Goal: Transaction & Acquisition: Book appointment/travel/reservation

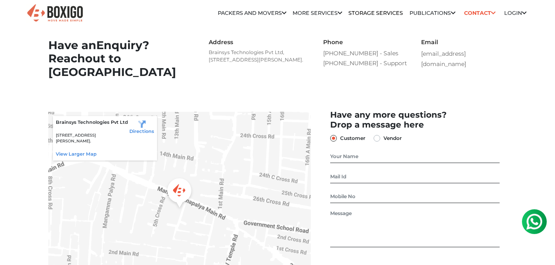
drag, startPoint x: 554, startPoint y: 59, endPoint x: 558, endPoint y: 80, distance: 21.6
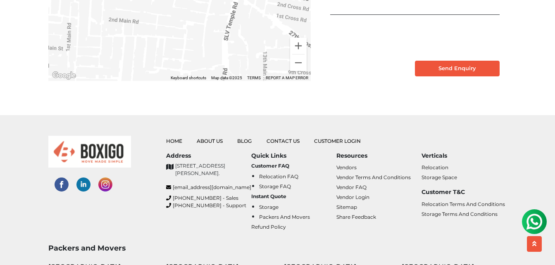
scroll to position [231, 0]
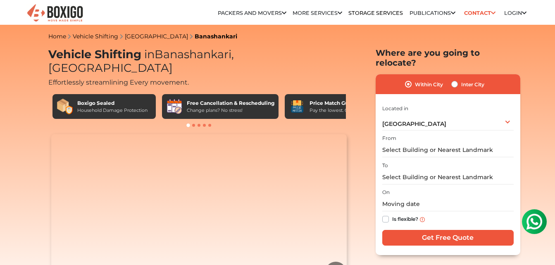
click at [461, 79] on label "Inter City" at bounding box center [472, 84] width 23 height 10
click at [456, 79] on input "Inter City" at bounding box center [454, 83] width 7 height 8
radio input "true"
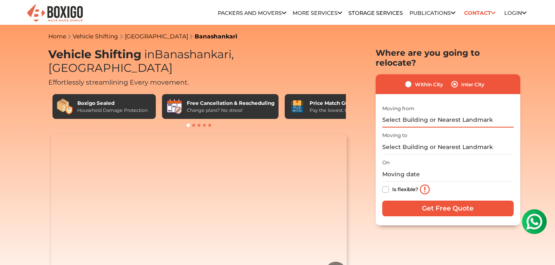
click at [448, 113] on input "text" at bounding box center [447, 120] width 131 height 14
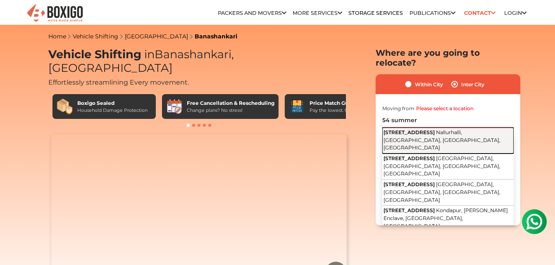
click at [450, 129] on button "54, Summer Paradise Lane Nallurhalli, Whitefield, Bengaluru, Karnataka" at bounding box center [447, 141] width 131 height 26
type input "54, Summer Paradise Lane, Nallurhalli, Whitefield, Bengaluru, Karnataka"
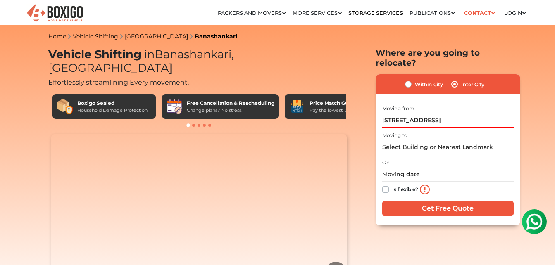
click at [447, 140] on input "text" at bounding box center [447, 147] width 131 height 14
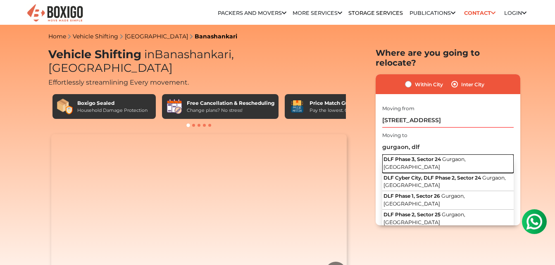
click at [441, 156] on span "DLF Phase 3, Sector 24" at bounding box center [412, 159] width 57 height 6
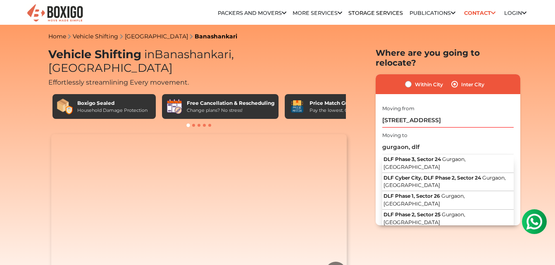
type input "DLF Phase 3, Sector 24, Gurgaon, Haryana"
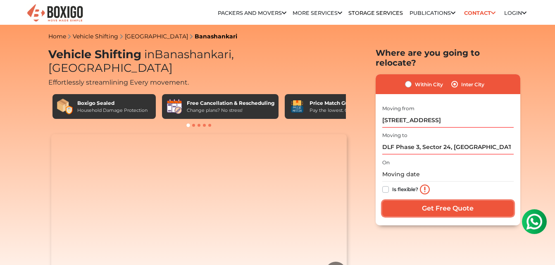
click at [427, 201] on input "Get Free Quote" at bounding box center [447, 209] width 131 height 16
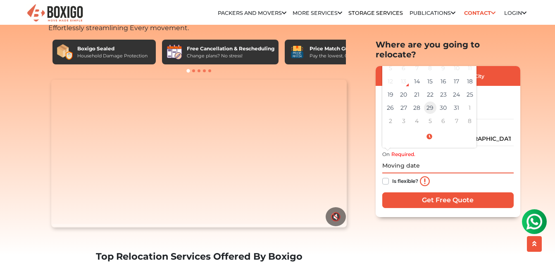
scroll to position [41, 0]
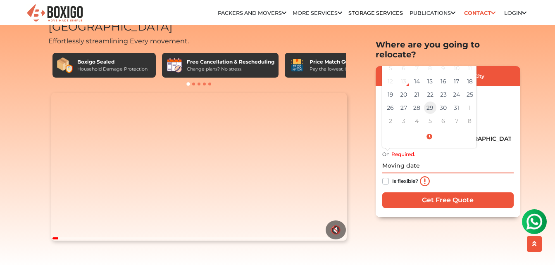
click at [428, 101] on td "29" at bounding box center [430, 107] width 13 height 13
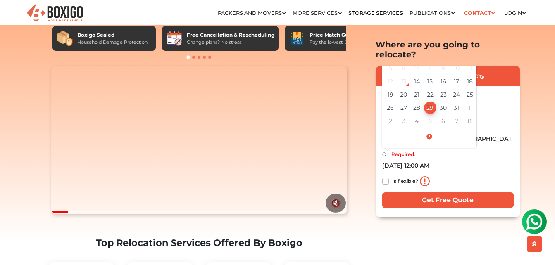
scroll to position [83, 0]
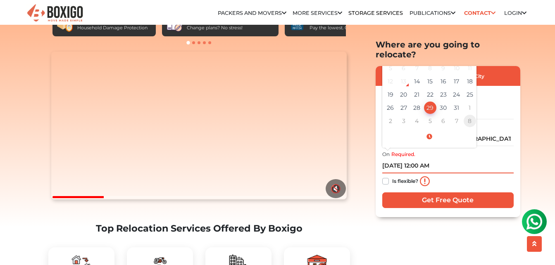
click at [470, 114] on td "8" at bounding box center [469, 120] width 13 height 13
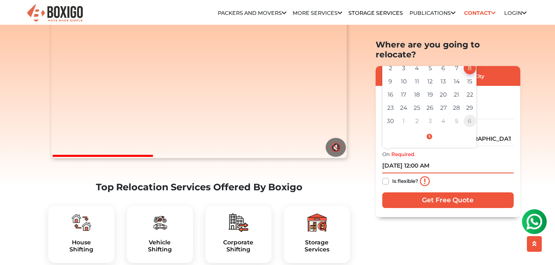
click at [471, 114] on td "6" at bounding box center [469, 120] width 13 height 13
click at [432, 101] on td "31" at bounding box center [430, 107] width 13 height 13
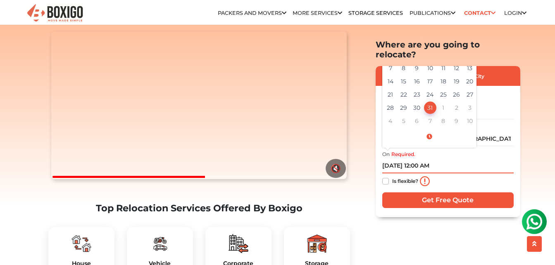
scroll to position [83, 0]
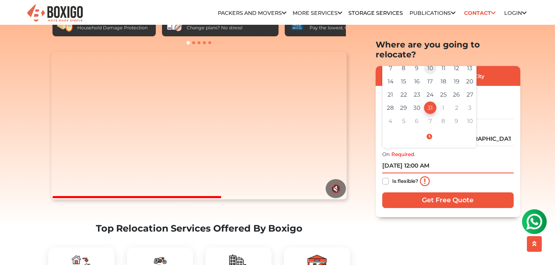
click at [429, 61] on td "10" at bounding box center [430, 67] width 13 height 13
click at [431, 101] on td "31" at bounding box center [430, 107] width 13 height 13
click at [442, 114] on td "8" at bounding box center [443, 120] width 13 height 13
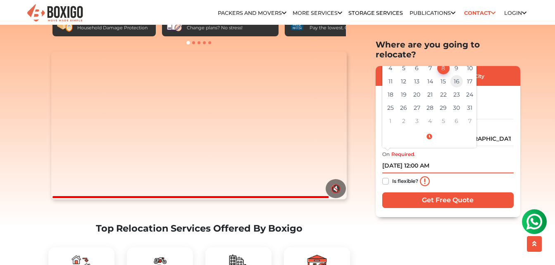
click at [455, 75] on td "16" at bounding box center [456, 80] width 13 height 13
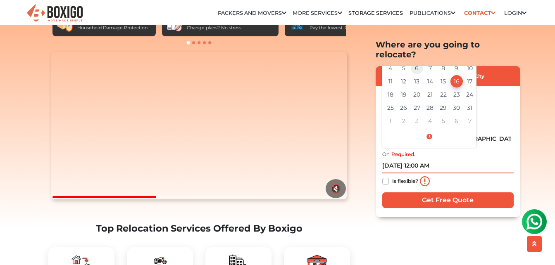
click at [421, 62] on td "6" at bounding box center [416, 67] width 13 height 13
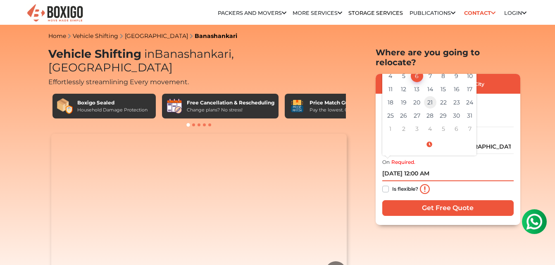
scroll to position [0, 0]
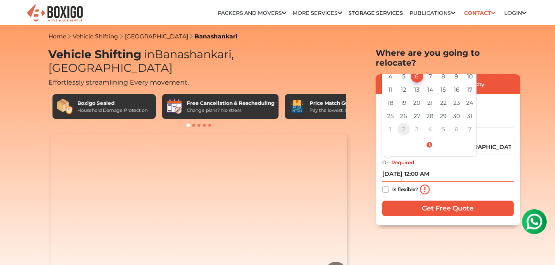
click at [403, 123] on td "2" at bounding box center [403, 129] width 13 height 13
click at [395, 83] on td "15" at bounding box center [390, 89] width 13 height 13
click at [390, 70] on td "8" at bounding box center [390, 76] width 13 height 13
click at [392, 70] on td "8" at bounding box center [390, 76] width 13 height 13
click at [389, 83] on td "15" at bounding box center [390, 89] width 13 height 13
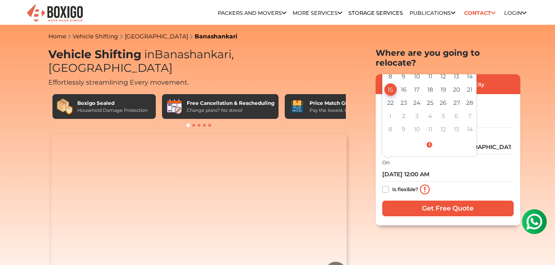
click at [384, 167] on input "02/15/2026 12:00 AM" at bounding box center [447, 174] width 131 height 14
click at [389, 167] on input "02/15/2026 12:00 AM" at bounding box center [447, 174] width 131 height 14
click at [396, 167] on input "02/17/2026 12:00 AM" at bounding box center [447, 174] width 131 height 14
click at [389, 167] on input "02/11/2026 12:00 AM" at bounding box center [447, 174] width 131 height 14
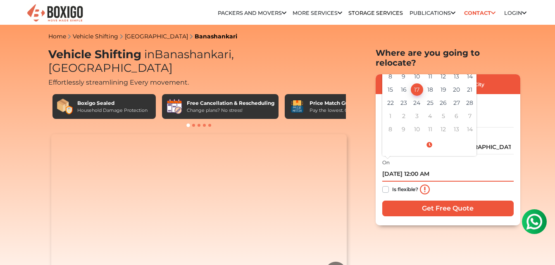
click at [428, 167] on input "02/17/2026 12:00 AM" at bounding box center [447, 174] width 131 height 14
click at [415, 83] on td "17" at bounding box center [416, 89] width 13 height 13
click at [407, 70] on td "9" at bounding box center [403, 76] width 13 height 13
type input "02/09/2026 12:00 AM"
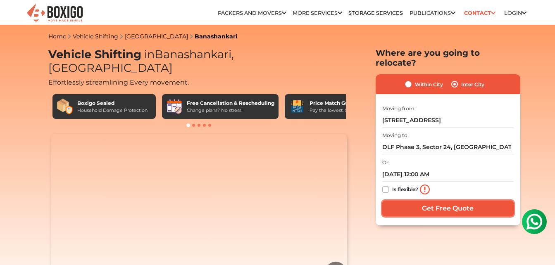
click at [441, 201] on input "Get Free Quote" at bounding box center [447, 209] width 131 height 16
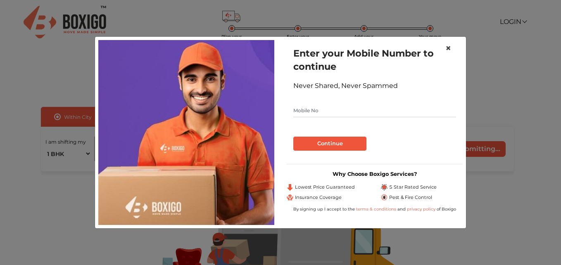
click at [451, 48] on span "×" at bounding box center [448, 48] width 6 height 12
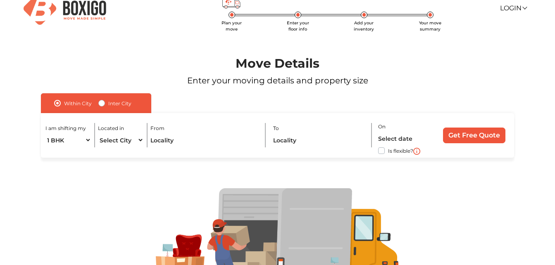
scroll to position [14, 0]
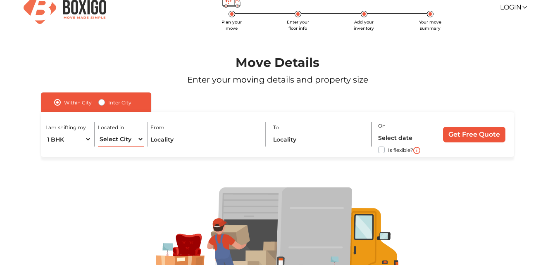
click at [121, 140] on select "Select City Bangalore Bengaluru Bhopal Bhubaneswar Chennai Coimbatore Cuttack D…" at bounding box center [121, 139] width 46 height 14
select select "Bengaluru"
click at [98, 132] on select "Select City Bangalore Bengaluru Bhopal Bhubaneswar Chennai Coimbatore Cuttack D…" at bounding box center [121, 139] width 46 height 14
click at [172, 142] on input "text" at bounding box center [204, 139] width 108 height 14
type input "5"
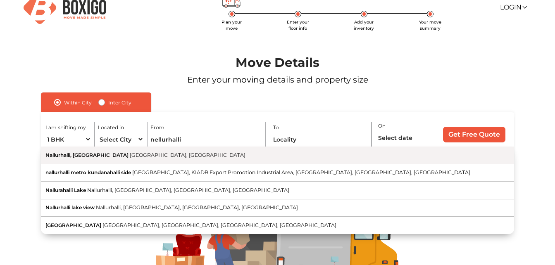
click at [158, 162] on button "Nallurhalli, Whitefield Bengaluru, Karnataka" at bounding box center [277, 155] width 473 height 17
type input "Nallurhalli, Whitefield, Bengaluru, Karnataka"
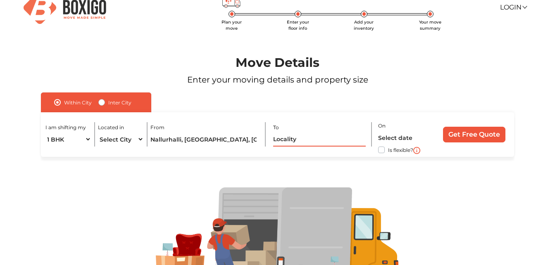
click at [290, 138] on input "text" at bounding box center [319, 139] width 93 height 14
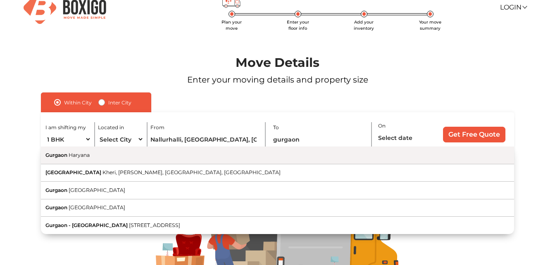
click at [293, 158] on button "Gurgaon Haryana" at bounding box center [277, 155] width 473 height 17
type input "Gurgaon, Haryana"
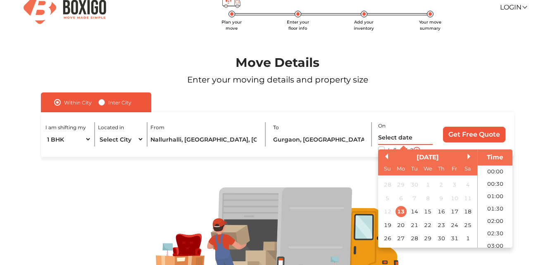
scroll to position [250, 0]
click at [382, 137] on input "text" at bounding box center [405, 138] width 55 height 14
click at [467, 158] on button "Next Month" at bounding box center [470, 157] width 6 height 6
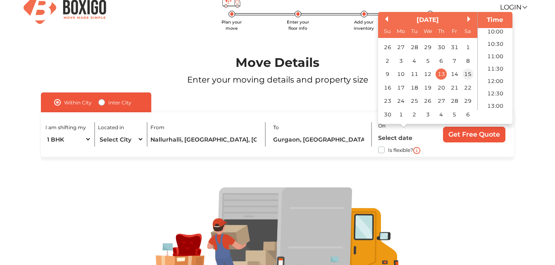
click at [468, 74] on div "15" at bounding box center [467, 74] width 11 height 11
click at [403, 90] on div "17" at bounding box center [400, 87] width 11 height 11
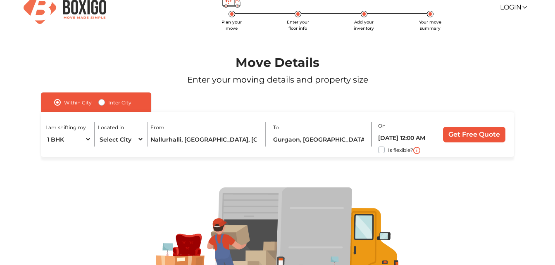
click at [452, 184] on div at bounding box center [277, 243] width 523 height 173
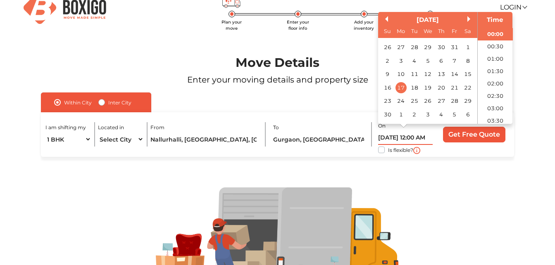
click at [419, 137] on input "17/11/2025 12:00 AM" at bounding box center [405, 138] width 55 height 14
click at [499, 57] on li "01:00" at bounding box center [495, 58] width 35 height 12
click at [426, 136] on input "17/11/2025 1:00 AM" at bounding box center [405, 138] width 55 height 14
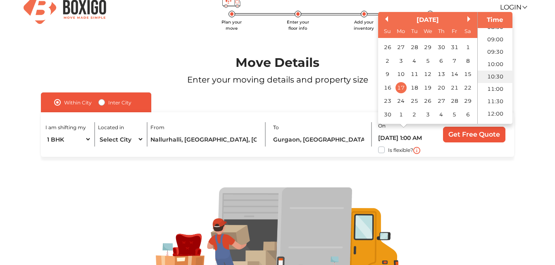
click at [496, 79] on li "10:30" at bounding box center [495, 76] width 35 height 12
click at [425, 134] on input "17/11/2025 10:30 AM" at bounding box center [405, 138] width 55 height 14
click at [493, 105] on li "15:00" at bounding box center [495, 104] width 35 height 12
type input "17/11/2025 3:00 PM"
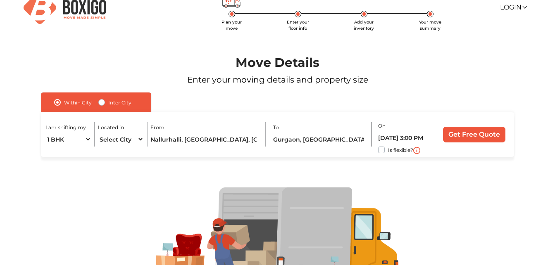
click at [470, 186] on div at bounding box center [277, 243] width 523 height 173
click at [472, 137] on input "Get Free Quote" at bounding box center [474, 135] width 62 height 16
click at [302, 141] on input "Gurgaon, Haryana" at bounding box center [319, 139] width 93 height 14
